Goal: Information Seeking & Learning: Learn about a topic

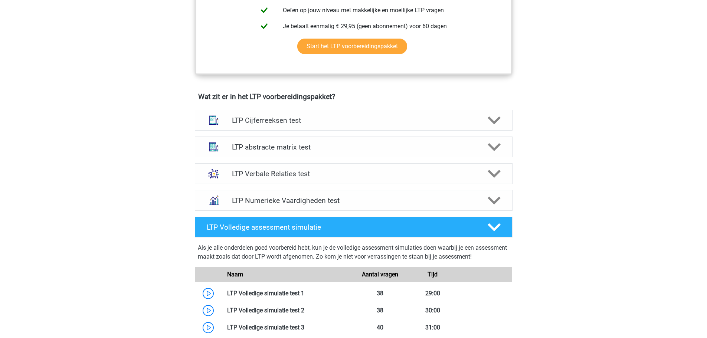
scroll to position [353, 0]
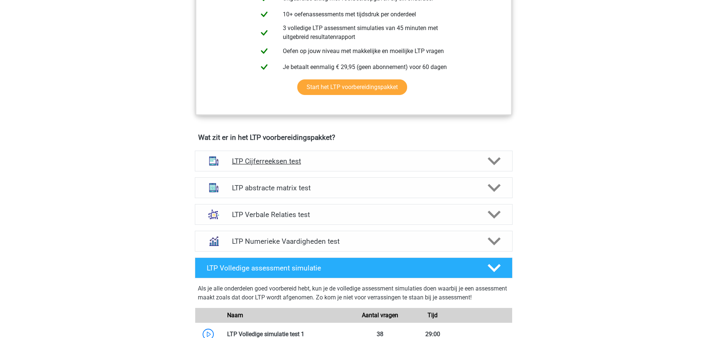
click at [493, 165] on icon at bounding box center [494, 161] width 13 height 13
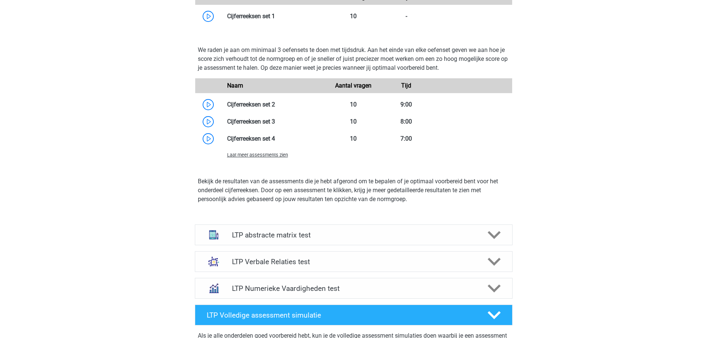
scroll to position [770, 0]
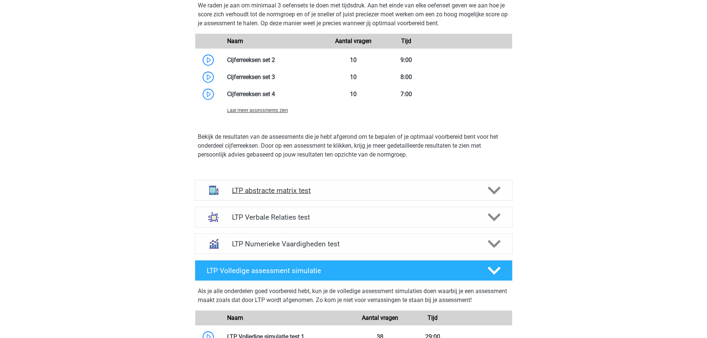
click at [494, 190] on icon at bounding box center [494, 190] width 13 height 13
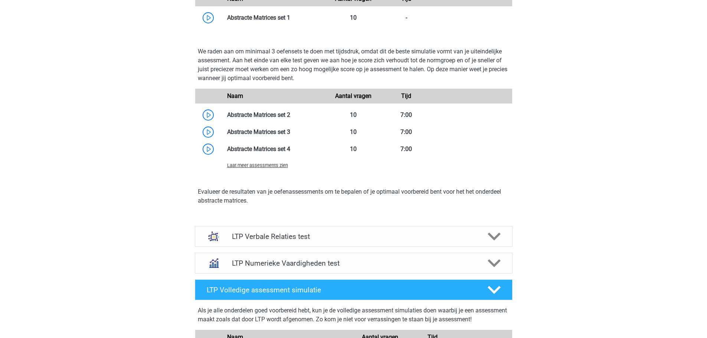
scroll to position [1179, 0]
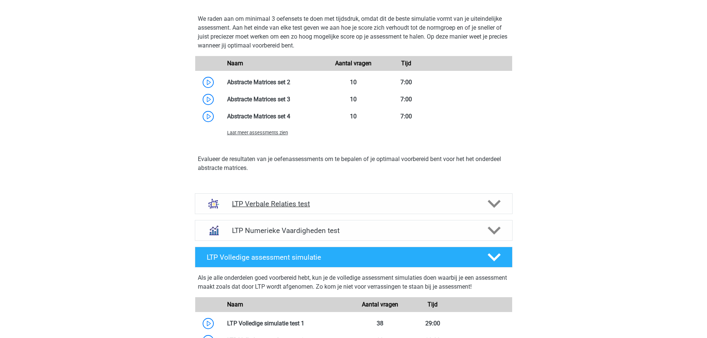
click at [494, 206] on polygon at bounding box center [494, 204] width 13 height 8
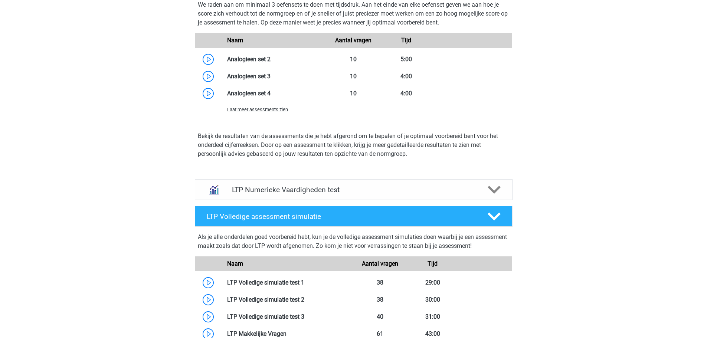
scroll to position [1745, 0]
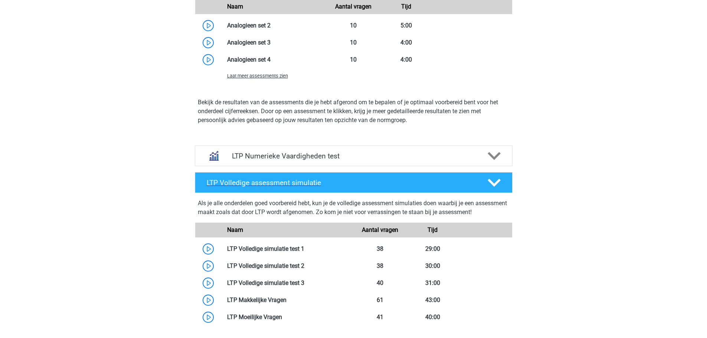
click at [493, 182] on icon at bounding box center [494, 182] width 13 height 13
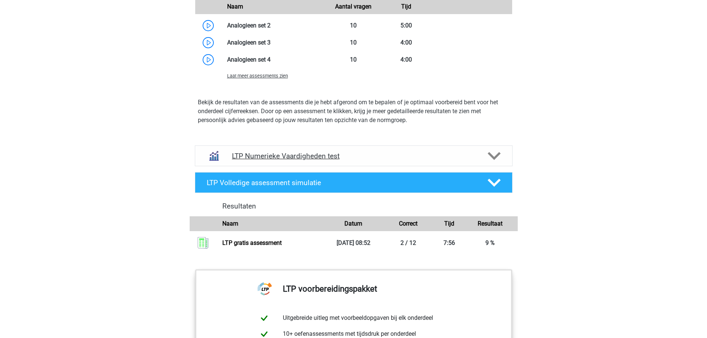
click at [491, 158] on icon at bounding box center [494, 156] width 13 height 13
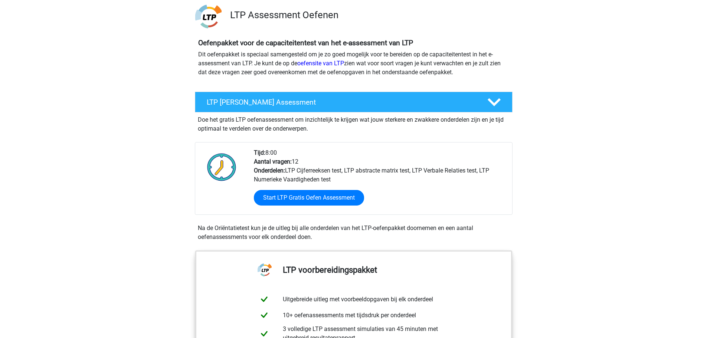
scroll to position [0, 0]
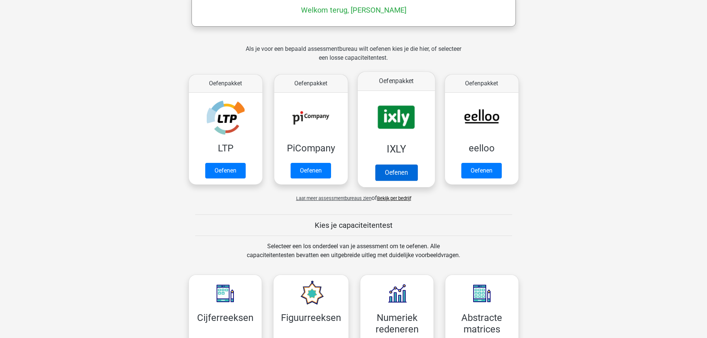
scroll to position [130, 0]
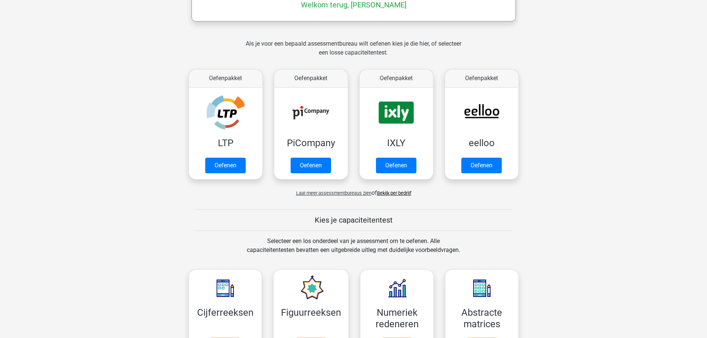
click at [391, 193] on link "Bekijk per bedrijf" at bounding box center [394, 193] width 34 height 6
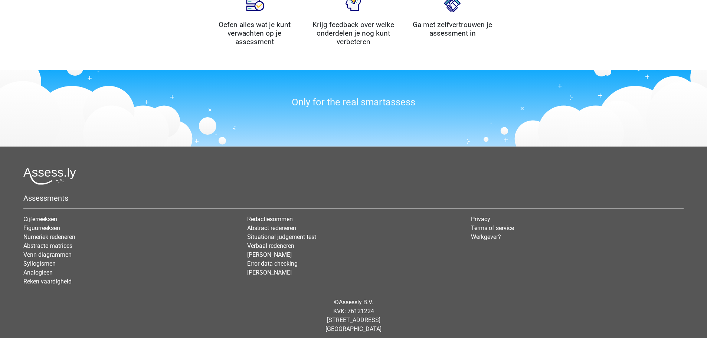
scroll to position [891, 0]
